Goal: Information Seeking & Learning: Learn about a topic

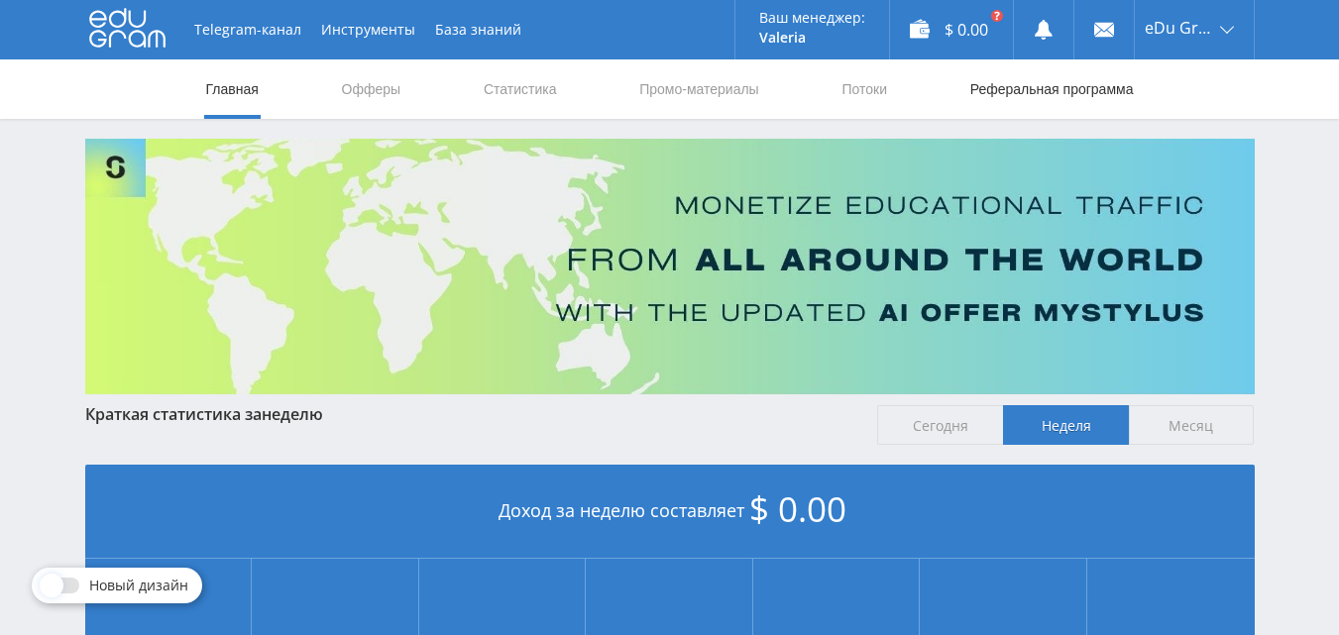
click at [1009, 86] on link "Реферальная программа" at bounding box center [1051, 88] width 167 height 59
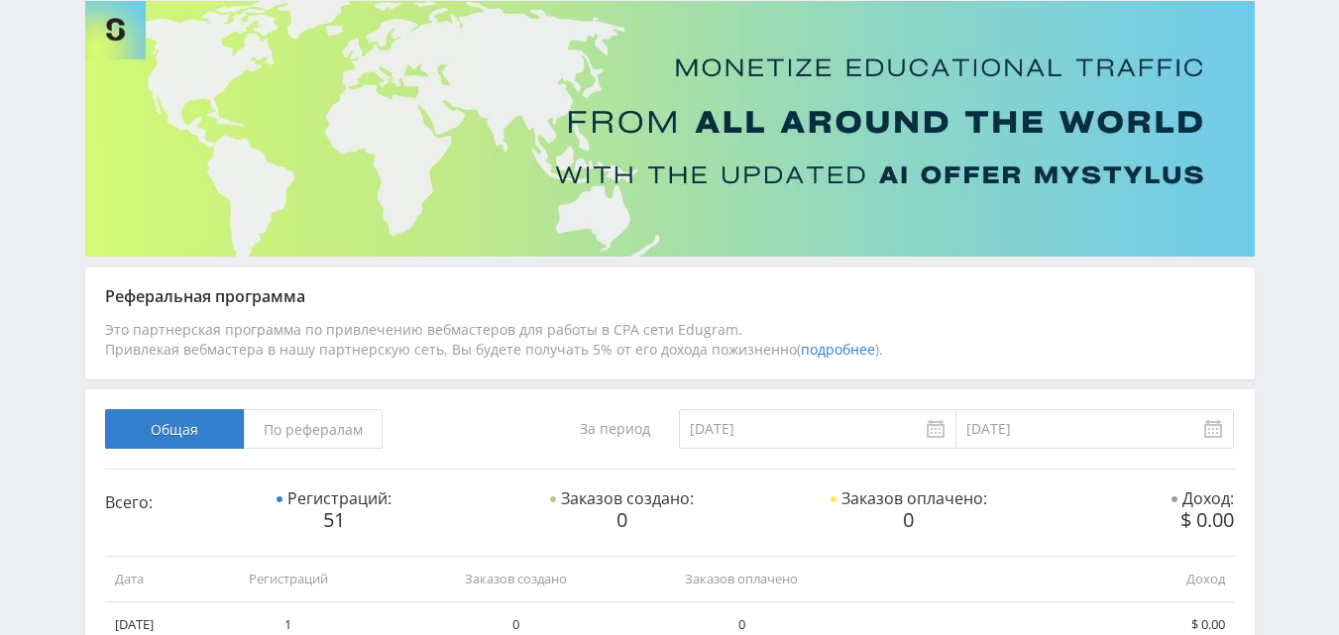
scroll to position [26, 0]
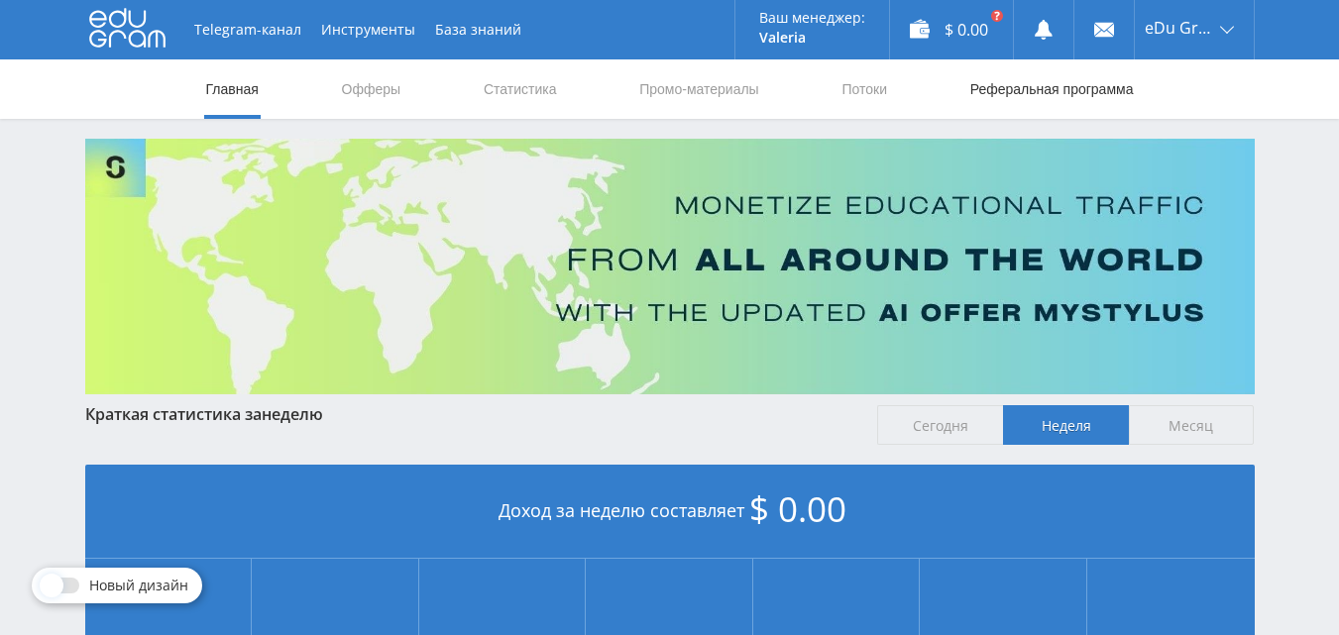
click at [1008, 114] on link "Реферальная программа" at bounding box center [1051, 88] width 167 height 59
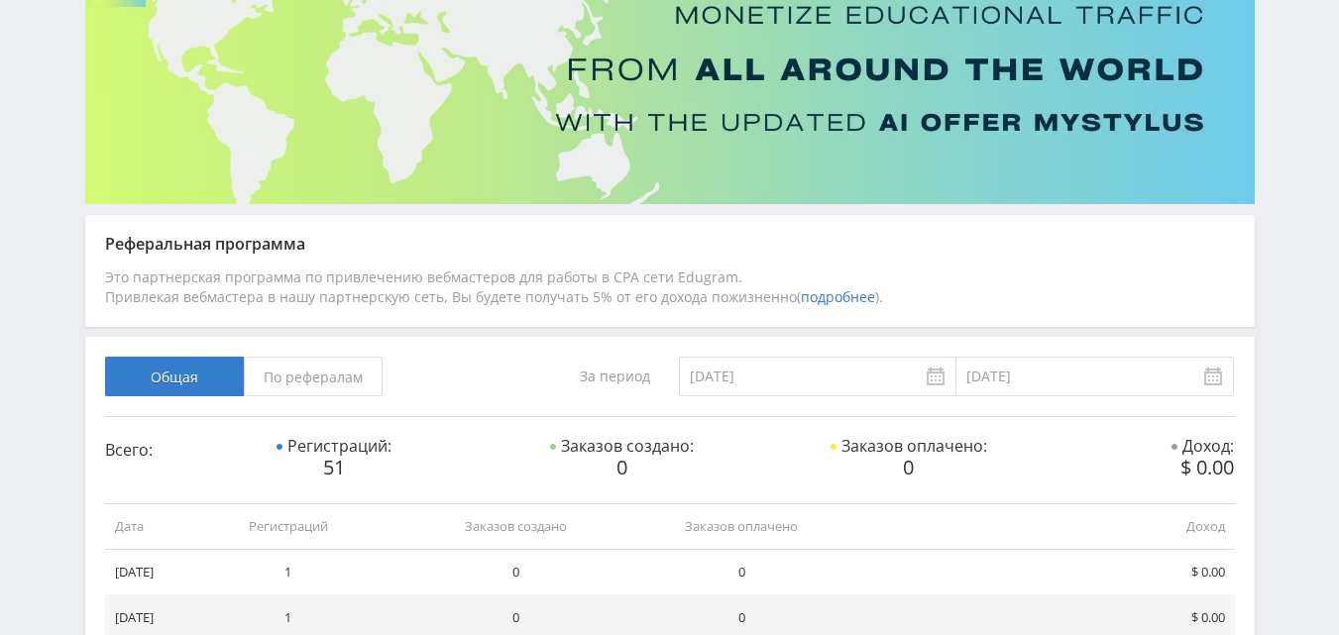
scroll to position [198, 0]
